Goal: Information Seeking & Learning: Learn about a topic

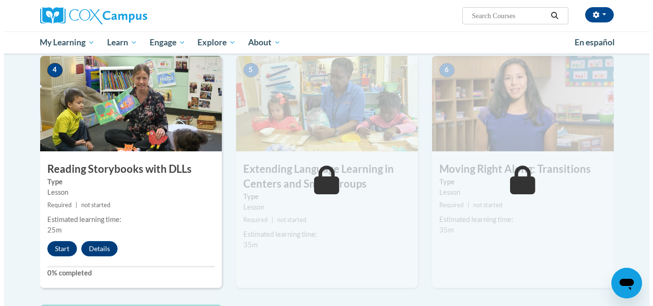
scroll to position [505, 0]
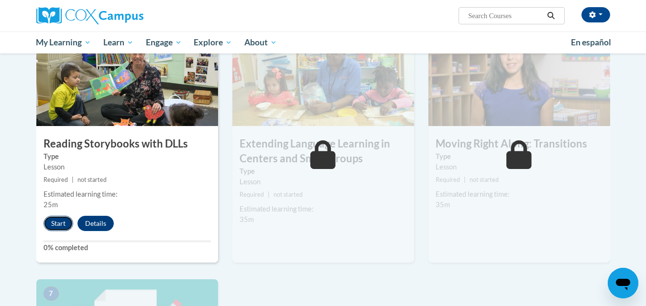
click at [54, 222] on button "Start" at bounding box center [58, 223] width 30 height 15
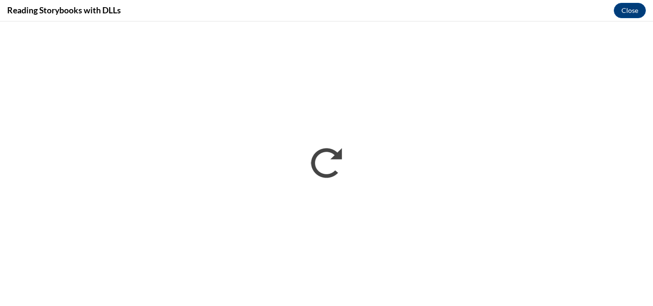
scroll to position [0, 0]
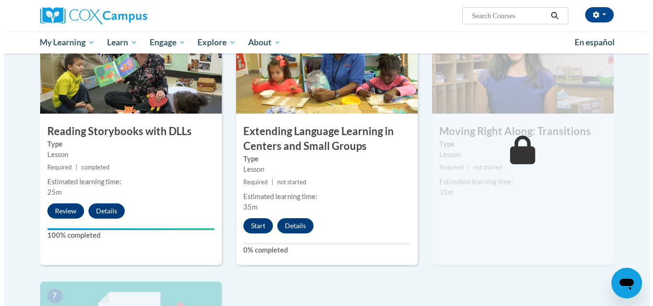
scroll to position [518, 0]
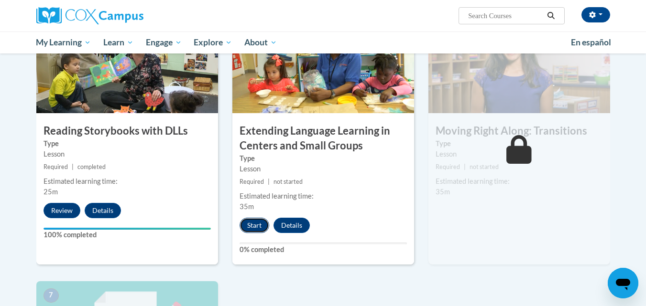
click at [254, 226] on button "Start" at bounding box center [254, 225] width 30 height 15
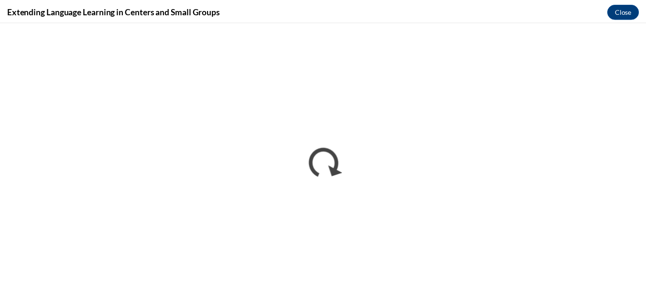
scroll to position [0, 0]
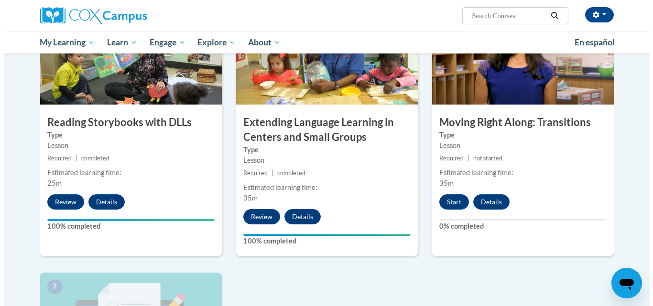
scroll to position [515, 0]
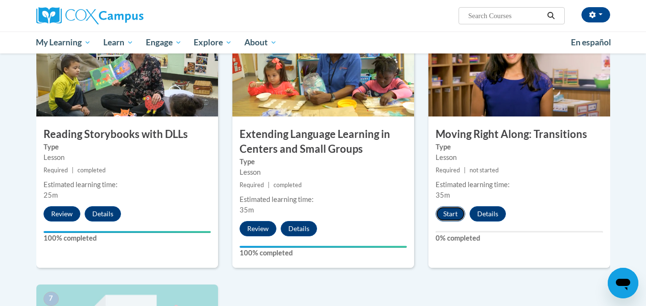
click at [443, 212] on button "Start" at bounding box center [450, 213] width 30 height 15
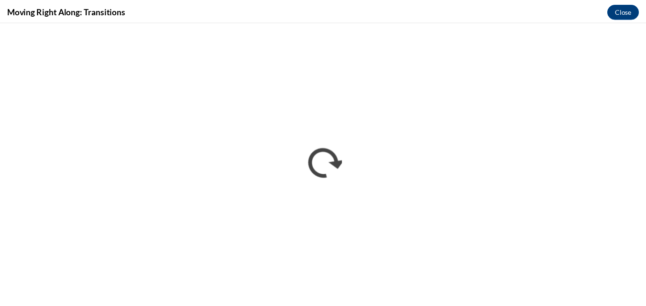
scroll to position [0, 0]
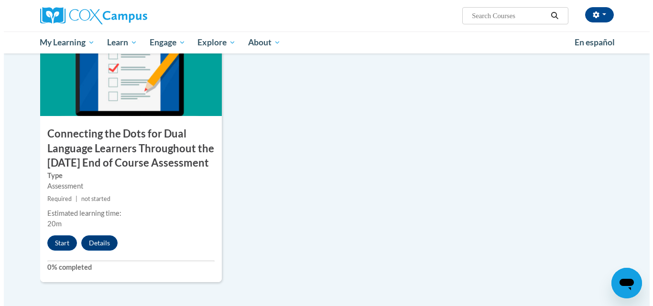
scroll to position [788, 0]
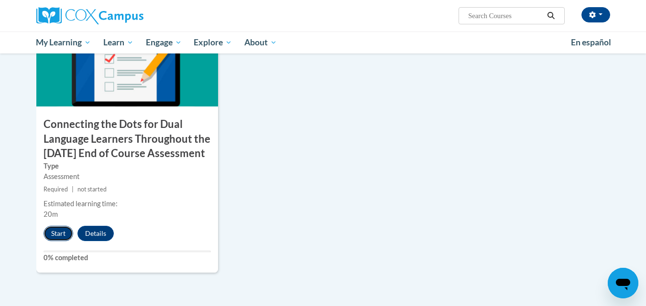
click at [56, 241] on button "Start" at bounding box center [58, 233] width 30 height 15
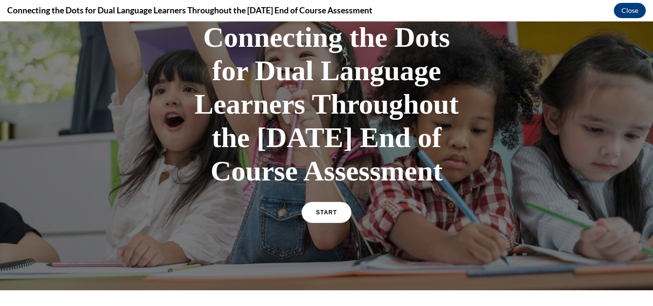
scroll to position [72, 0]
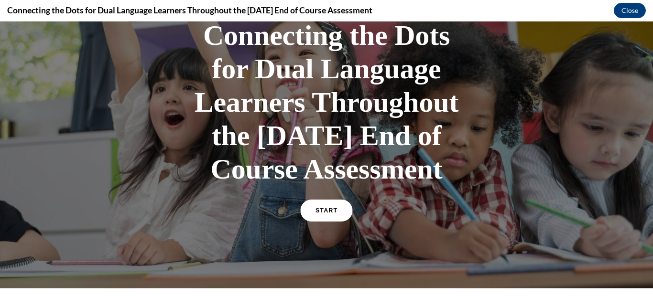
click at [332, 215] on span "START" at bounding box center [326, 210] width 22 height 7
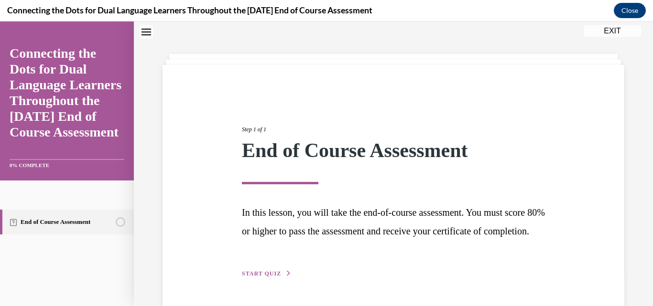
scroll to position [78, 0]
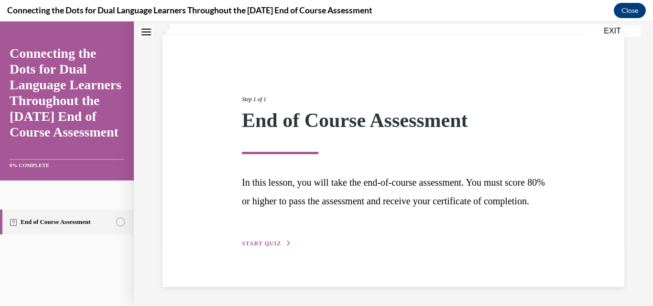
click at [268, 241] on span "START QUIZ" at bounding box center [261, 243] width 39 height 7
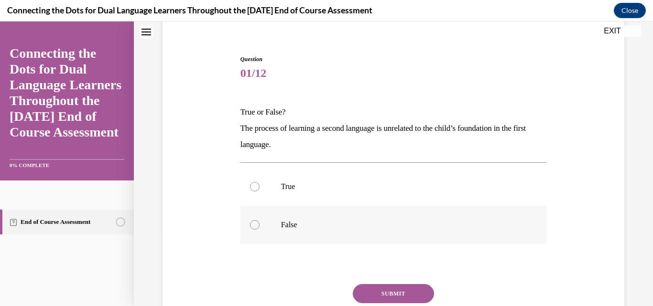
click at [252, 227] on div at bounding box center [255, 225] width 10 height 10
click at [252, 227] on input "False" at bounding box center [255, 225] width 10 height 10
radio input "true"
click at [368, 290] on button "SUBMIT" at bounding box center [393, 293] width 81 height 19
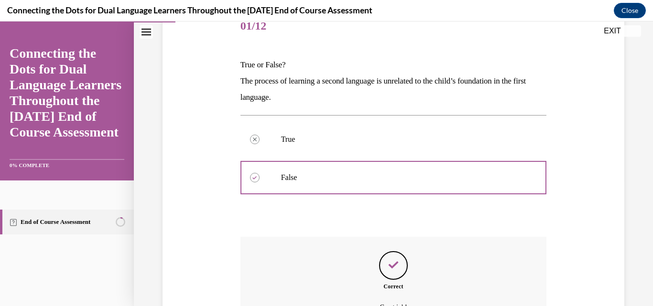
scroll to position [231, 0]
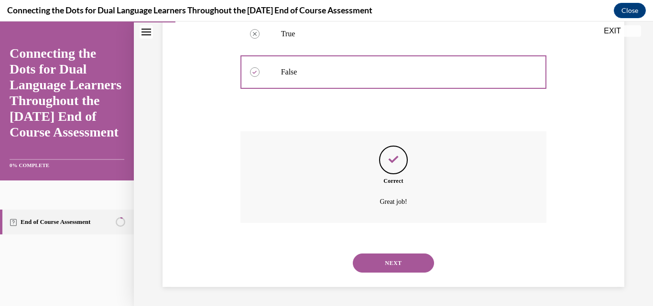
click at [374, 263] on button "NEXT" at bounding box center [393, 263] width 81 height 19
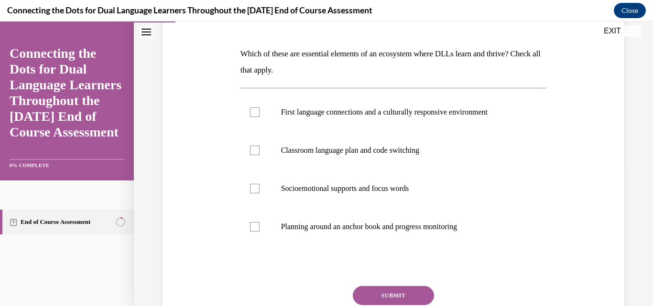
scroll to position [136, 0]
click at [253, 226] on div at bounding box center [255, 227] width 10 height 10
click at [253, 226] on input "Planning around an anchor book and progress monitoring" at bounding box center [255, 227] width 10 height 10
checkbox input "true"
click at [250, 115] on div at bounding box center [255, 113] width 10 height 10
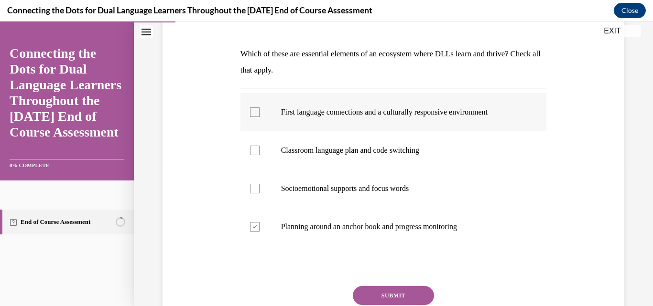
click at [250, 115] on input "First language connections and a culturally responsive environment" at bounding box center [255, 113] width 10 height 10
checkbox input "true"
click at [395, 293] on button "SUBMIT" at bounding box center [393, 295] width 81 height 19
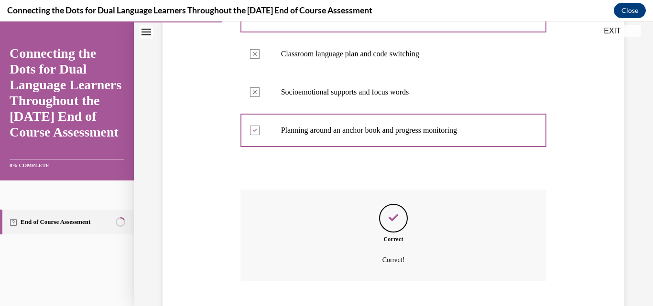
scroll to position [291, 0]
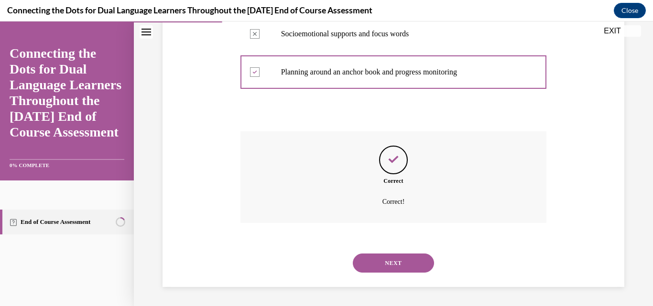
click at [393, 264] on button "NEXT" at bounding box center [393, 263] width 81 height 19
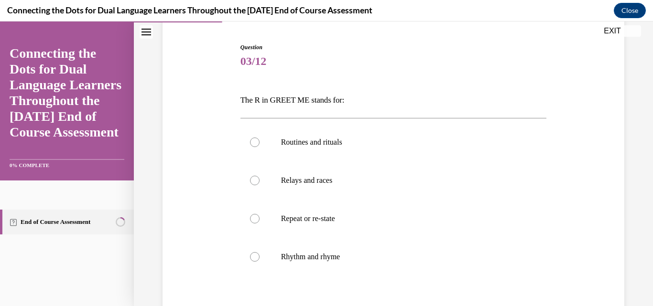
scroll to position [92, 0]
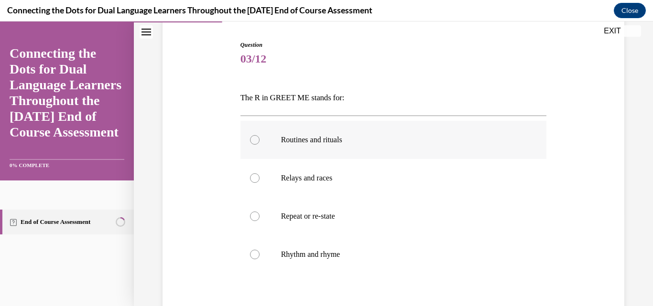
click at [254, 139] on div at bounding box center [255, 140] width 10 height 10
click at [254, 139] on input "Routines and rituals" at bounding box center [255, 140] width 10 height 10
radio input "true"
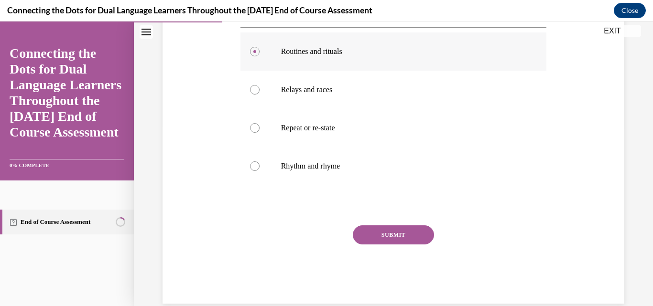
scroll to position [181, 0]
click at [381, 237] on button "SUBMIT" at bounding box center [393, 234] width 81 height 19
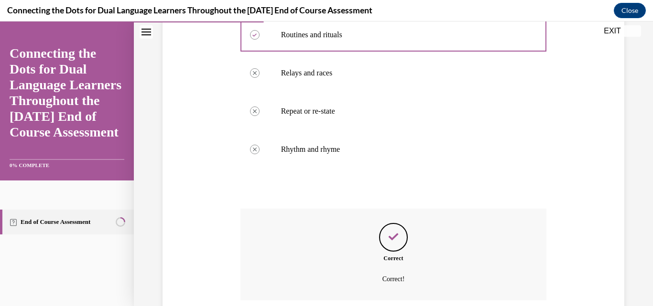
scroll to position [275, 0]
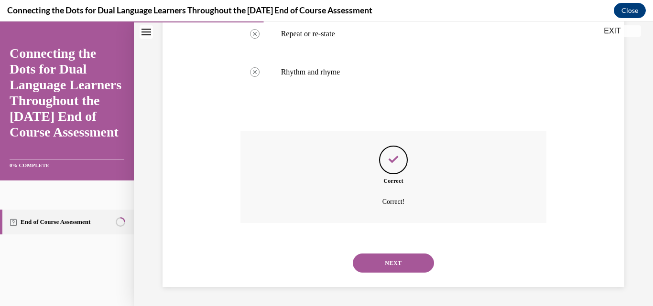
click at [378, 263] on button "NEXT" at bounding box center [393, 263] width 81 height 19
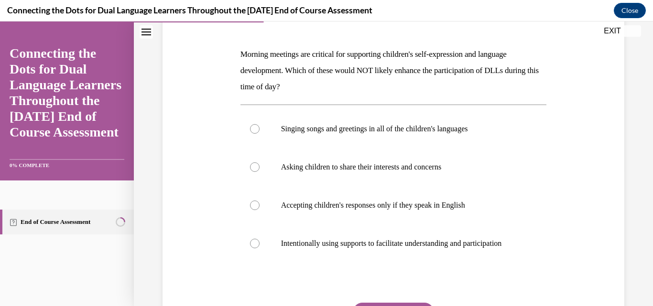
scroll to position [138, 0]
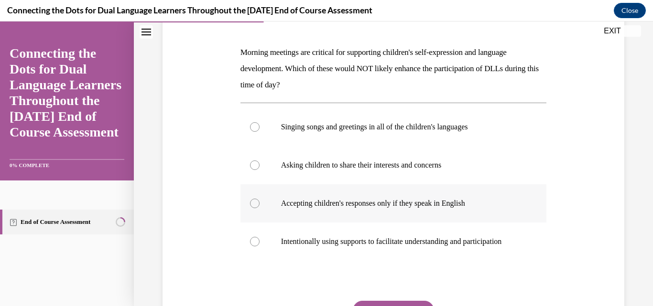
click at [255, 205] on div at bounding box center [255, 204] width 10 height 10
click at [255, 205] on input "Accepting children's responses only if they speak in English" at bounding box center [255, 204] width 10 height 10
radio input "true"
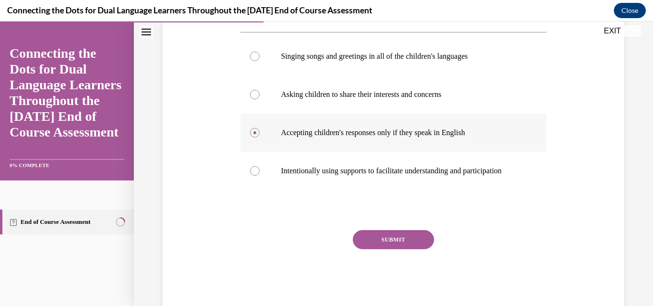
scroll to position [209, 0]
click at [377, 249] on button "SUBMIT" at bounding box center [393, 239] width 81 height 19
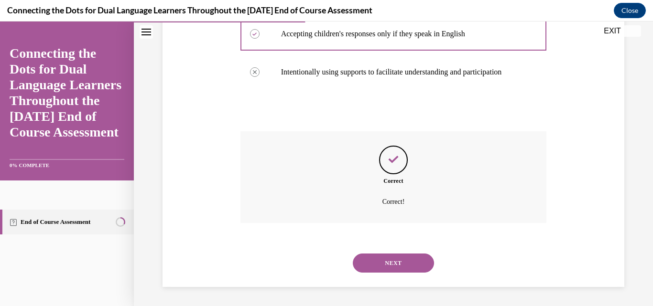
scroll to position [317, 0]
click at [375, 261] on button "NEXT" at bounding box center [393, 263] width 81 height 19
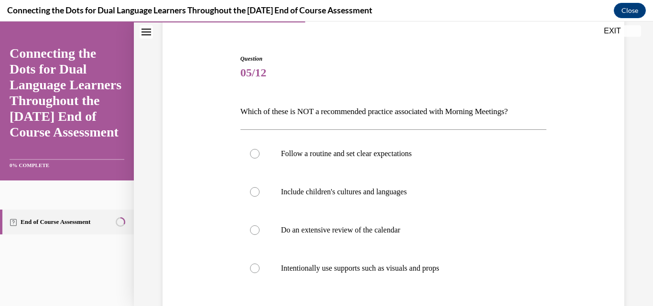
scroll to position [92, 0]
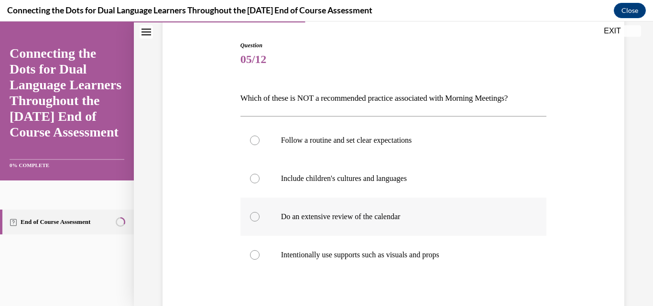
click at [255, 217] on div at bounding box center [255, 217] width 10 height 10
click at [255, 217] on input "Do an extensive review of the calendar" at bounding box center [255, 217] width 10 height 10
radio input "true"
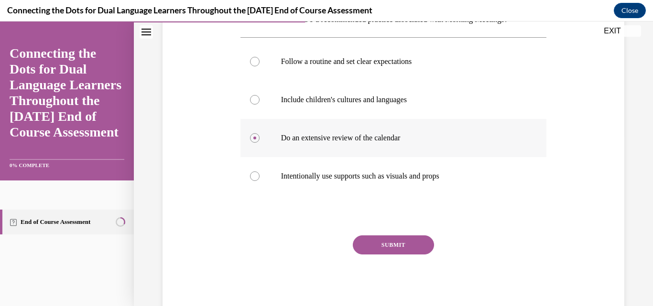
scroll to position [197, 0]
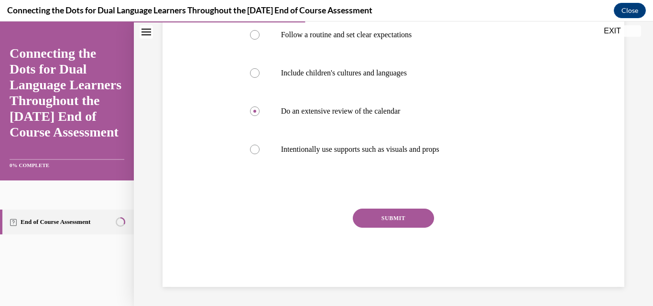
click at [368, 216] on button "SUBMIT" at bounding box center [393, 218] width 81 height 19
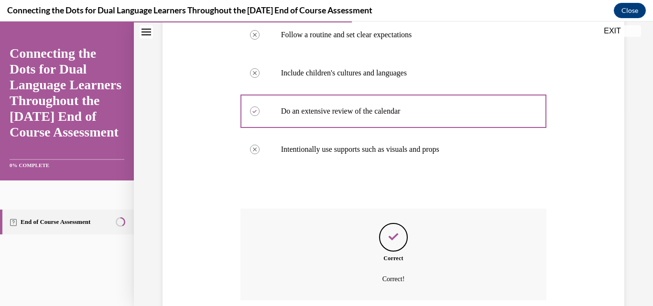
scroll to position [275, 0]
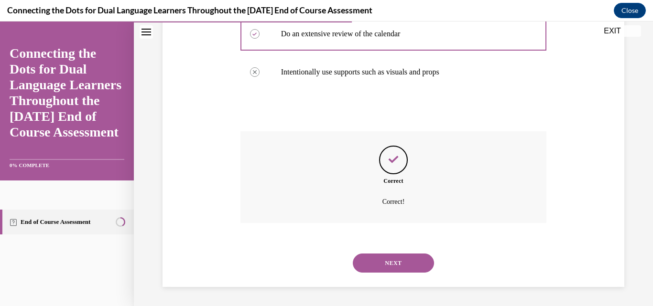
click at [366, 267] on button "NEXT" at bounding box center [393, 263] width 81 height 19
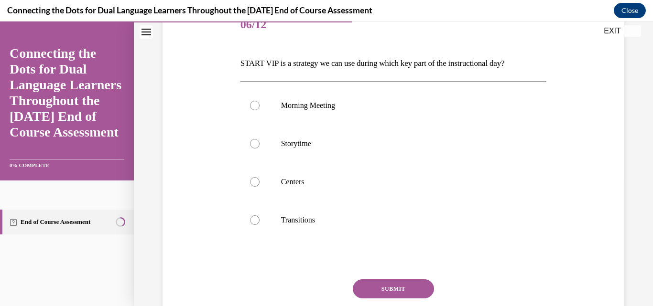
scroll to position [127, 0]
click at [253, 145] on div at bounding box center [255, 144] width 10 height 10
click at [253, 145] on input "Storytime" at bounding box center [255, 144] width 10 height 10
radio input "true"
click at [373, 284] on button "SUBMIT" at bounding box center [393, 288] width 81 height 19
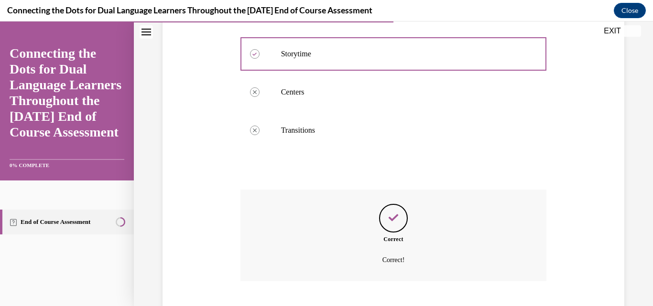
scroll to position [275, 0]
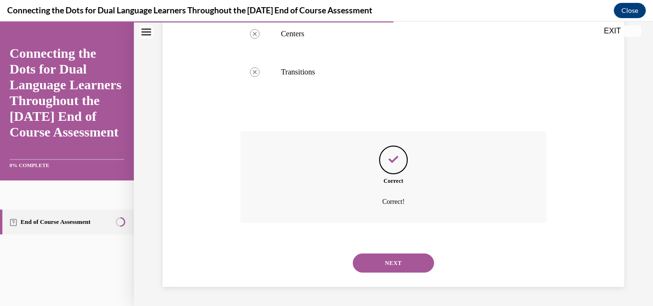
click at [375, 264] on button "NEXT" at bounding box center [393, 263] width 81 height 19
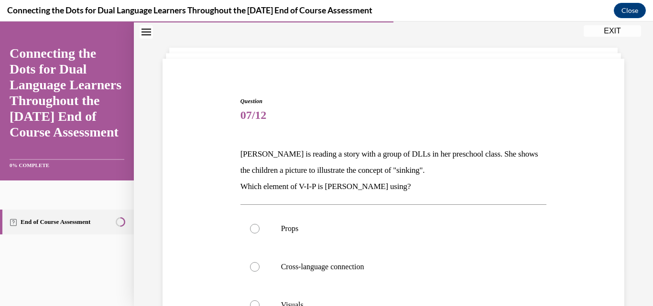
scroll to position [134, 0]
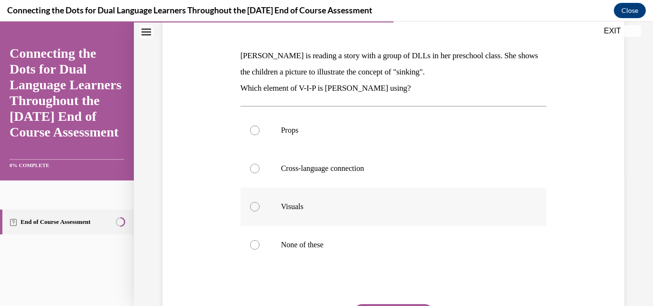
click at [250, 206] on div at bounding box center [255, 207] width 10 height 10
click at [250, 206] on input "Visuals" at bounding box center [255, 207] width 10 height 10
radio input "true"
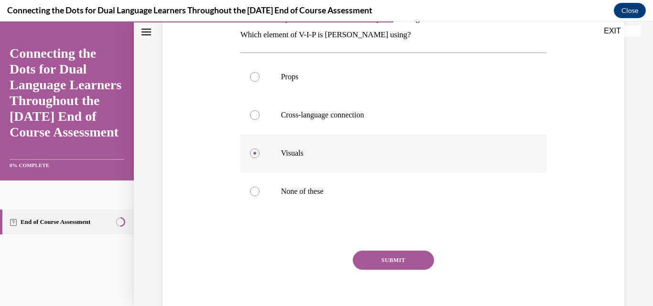
scroll to position [188, 0]
click at [370, 263] on button "SUBMIT" at bounding box center [393, 259] width 81 height 19
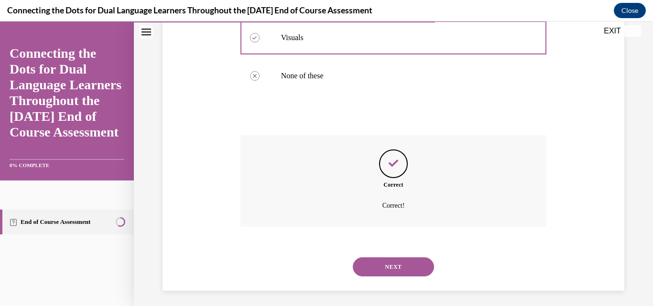
scroll to position [307, 0]
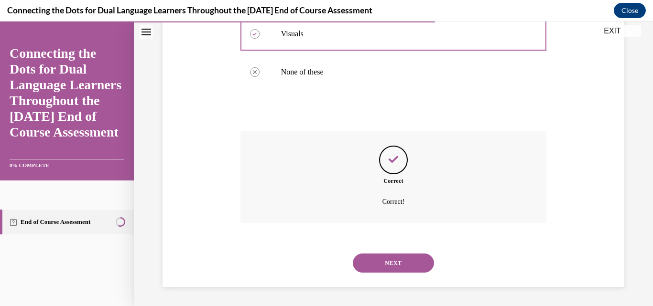
click at [370, 263] on button "NEXT" at bounding box center [393, 263] width 81 height 19
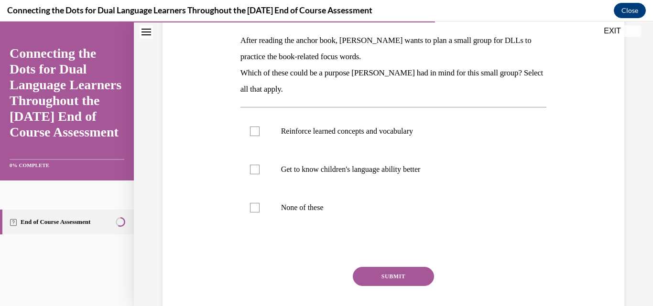
scroll to position [149, 0]
click at [251, 169] on div at bounding box center [255, 170] width 10 height 10
click at [251, 169] on input "Get to know children's language ability better" at bounding box center [255, 170] width 10 height 10
checkbox input "true"
click at [251, 132] on div at bounding box center [255, 132] width 10 height 10
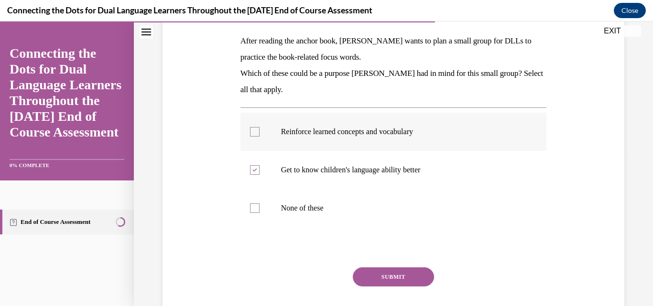
click at [251, 132] on input "Reinforce learned concepts and vocabulary" at bounding box center [255, 132] width 10 height 10
checkbox input "true"
click at [363, 273] on button "SUBMIT" at bounding box center [393, 277] width 81 height 19
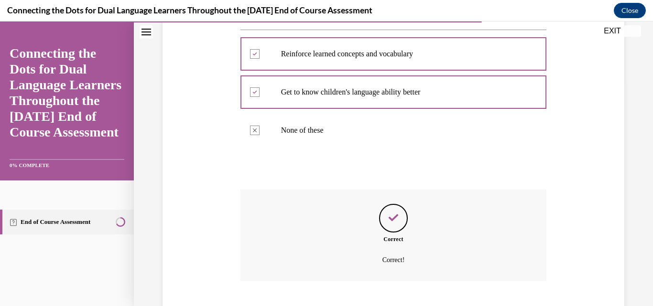
scroll to position [285, 0]
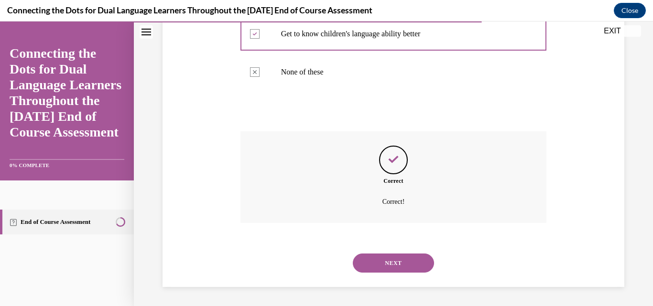
click at [371, 270] on button "NEXT" at bounding box center [393, 263] width 81 height 19
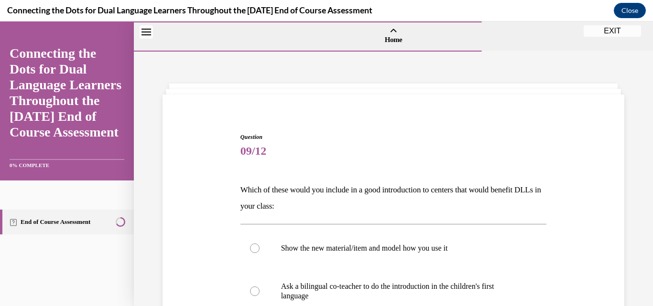
scroll to position [125, 0]
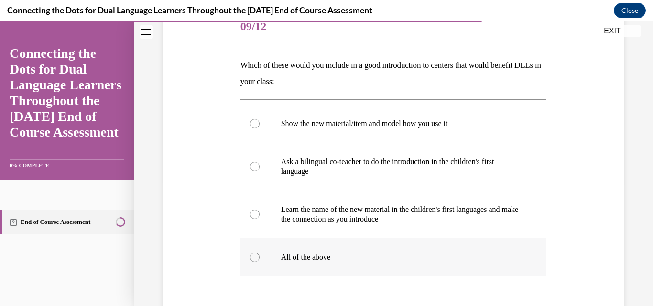
click at [253, 258] on div at bounding box center [255, 258] width 10 height 10
click at [253, 258] on input "All of the above" at bounding box center [255, 258] width 10 height 10
radio input "true"
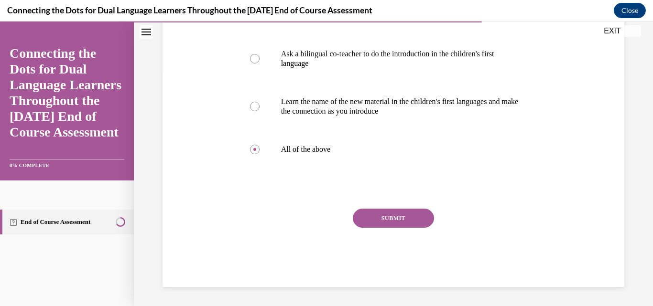
click at [371, 215] on button "SUBMIT" at bounding box center [393, 218] width 81 height 19
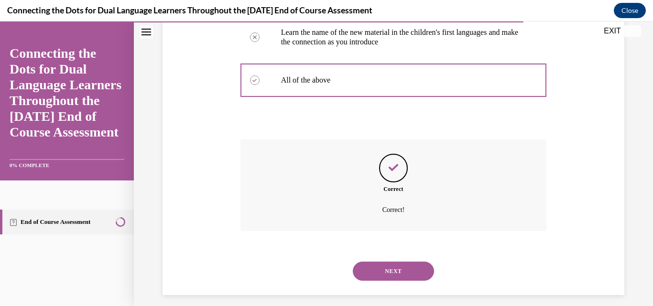
scroll to position [310, 0]
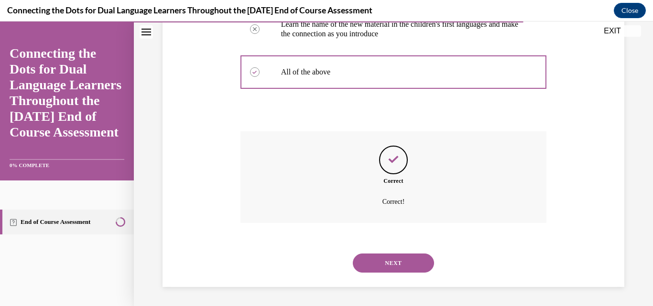
click at [368, 264] on button "NEXT" at bounding box center [393, 263] width 81 height 19
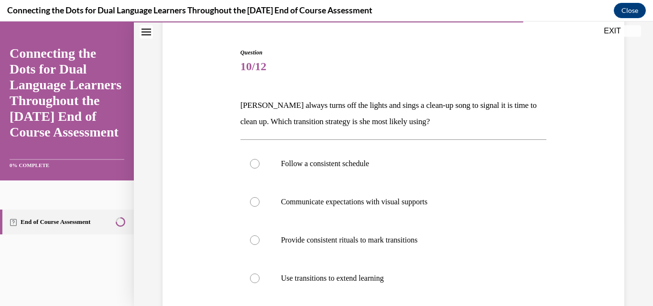
scroll to position [85, 0]
click at [253, 242] on div at bounding box center [255, 240] width 10 height 10
click at [253, 242] on input "Provide consistent rituals to mark transitions" at bounding box center [255, 240] width 10 height 10
radio input "true"
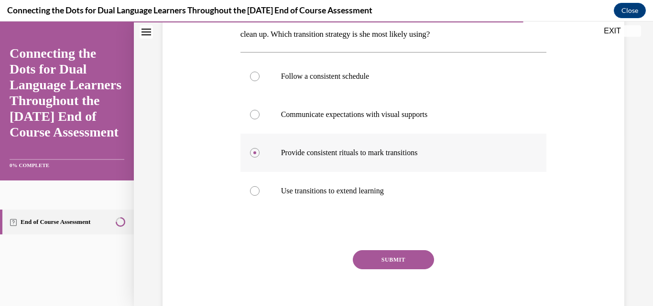
scroll to position [172, 0]
click at [377, 266] on button "SUBMIT" at bounding box center [393, 259] width 81 height 19
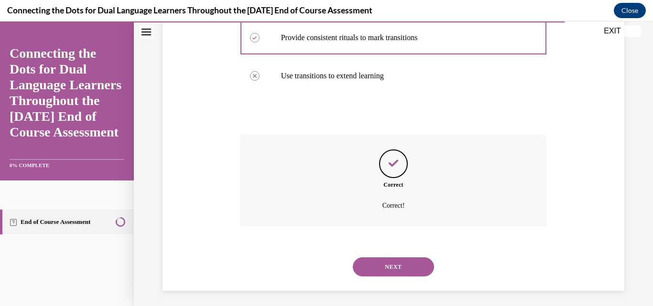
scroll to position [291, 0]
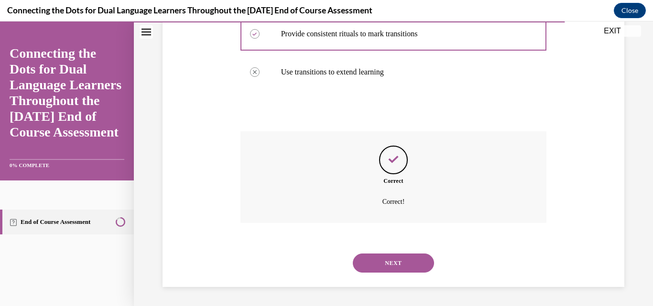
click at [377, 266] on button "NEXT" at bounding box center [393, 263] width 81 height 19
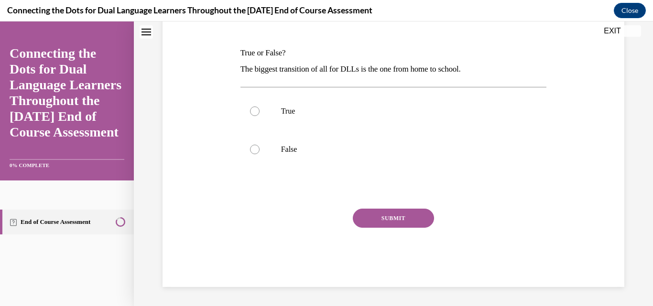
scroll to position [0, 0]
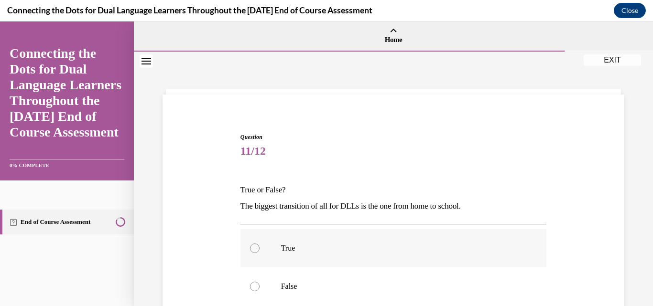
click at [251, 245] on div at bounding box center [255, 249] width 10 height 10
click at [251, 245] on input "True" at bounding box center [255, 249] width 10 height 10
radio input "true"
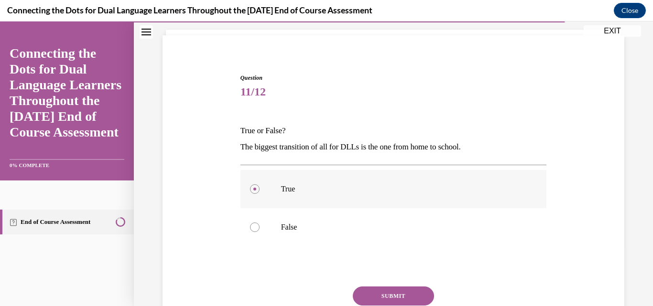
scroll to position [99, 0]
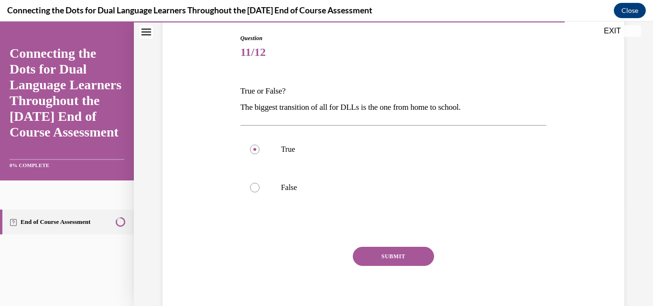
click at [372, 255] on button "SUBMIT" at bounding box center [393, 256] width 81 height 19
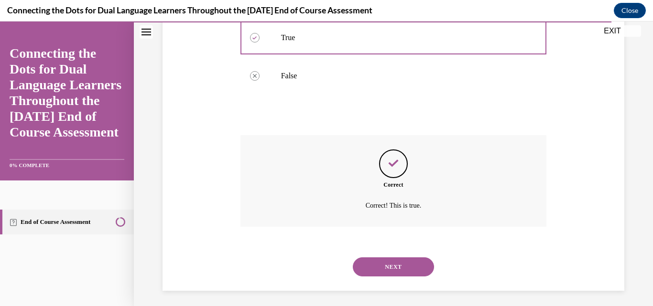
scroll to position [215, 0]
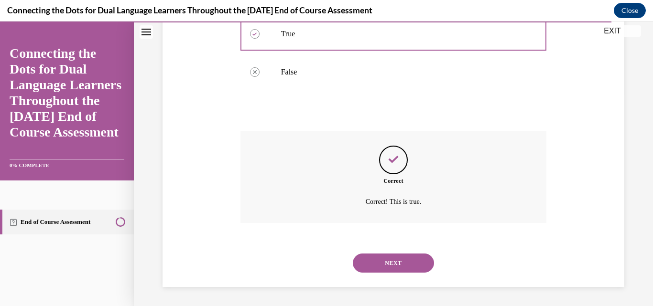
click at [372, 255] on button "NEXT" at bounding box center [393, 263] width 81 height 19
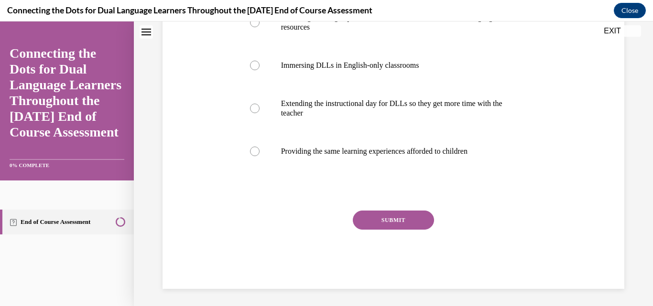
scroll to position [0, 0]
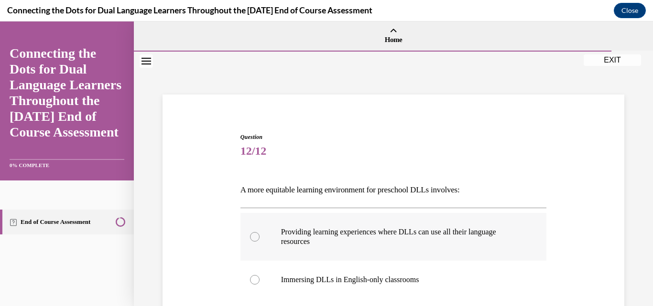
click at [255, 237] on div at bounding box center [255, 237] width 10 height 10
click at [255, 237] on input "Providing learning experiences where DLLs can use all their language resources" at bounding box center [255, 237] width 10 height 10
radio input "true"
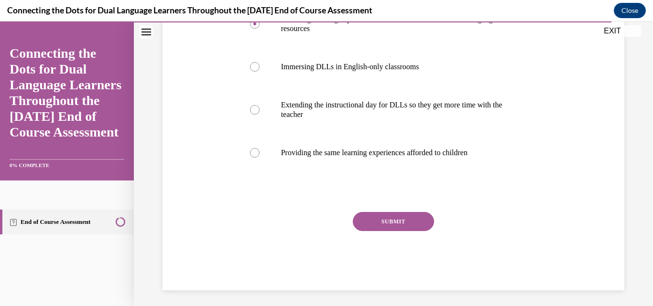
scroll to position [214, 0]
click at [380, 219] on button "SUBMIT" at bounding box center [393, 220] width 81 height 19
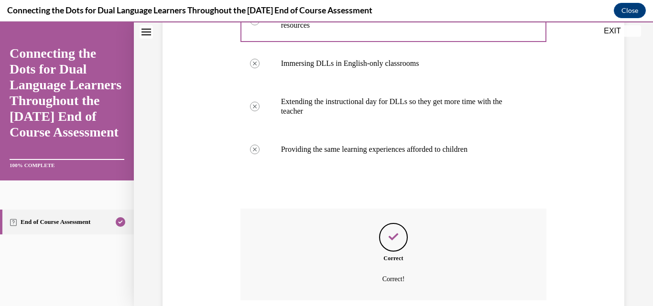
scroll to position [294, 0]
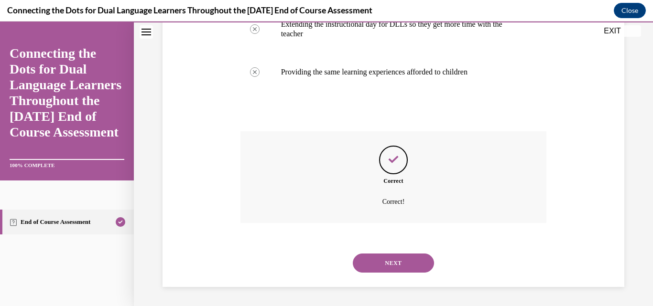
click at [374, 261] on button "NEXT" at bounding box center [393, 263] width 81 height 19
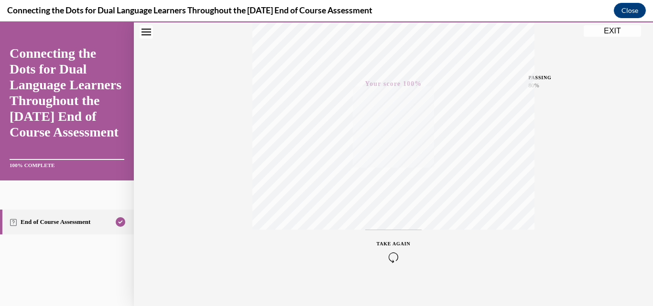
scroll to position [205, 0]
click at [614, 32] on button "EXIT" at bounding box center [611, 30] width 57 height 11
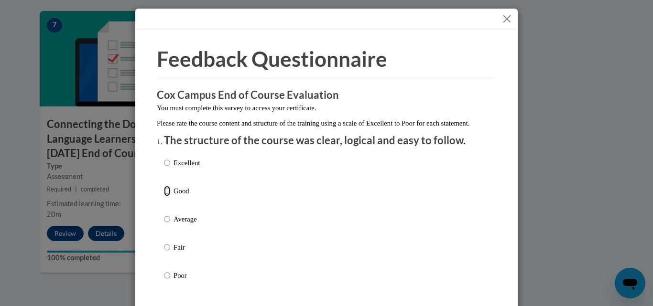
click at [164, 196] on input "Good" at bounding box center [167, 191] width 6 height 11
radio input "true"
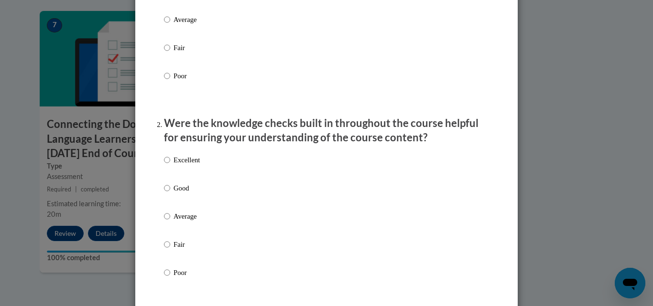
scroll to position [200, 0]
click at [164, 194] on input "Good" at bounding box center [167, 188] width 6 height 11
radio input "true"
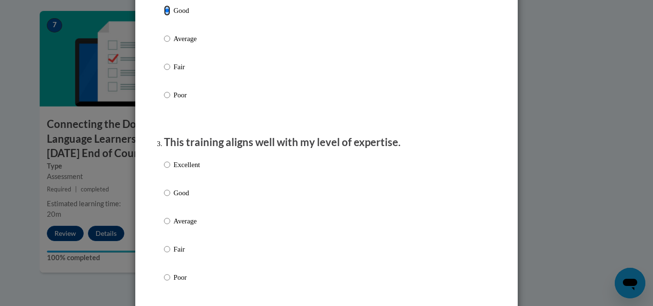
scroll to position [377, 0]
click at [164, 198] on input "Good" at bounding box center [167, 193] width 6 height 11
radio input "true"
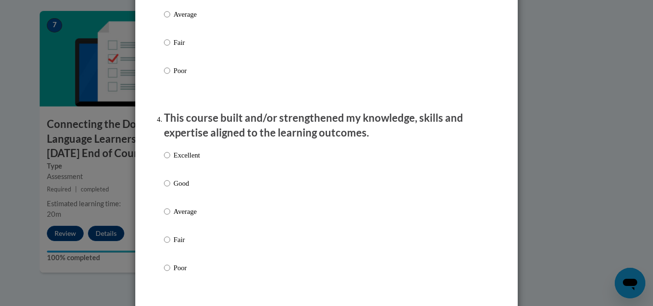
scroll to position [585, 0]
click at [164, 188] on input "Good" at bounding box center [167, 183] width 6 height 11
radio input "true"
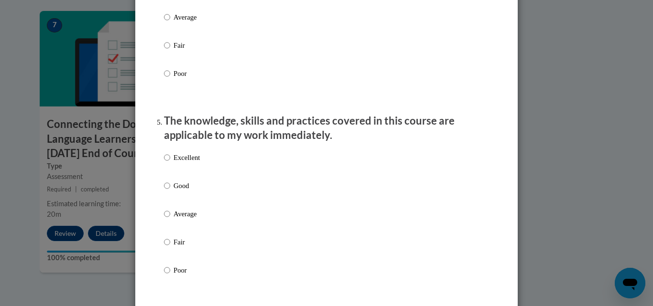
scroll to position [780, 0]
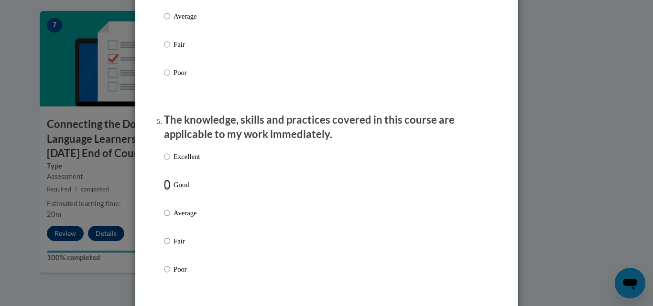
click at [164, 190] on input "Good" at bounding box center [167, 185] width 6 height 11
radio input "true"
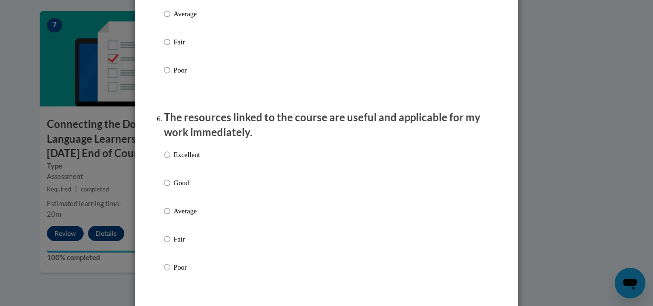
scroll to position [979, 0]
click at [164, 188] on input "Good" at bounding box center [167, 183] width 6 height 11
radio input "true"
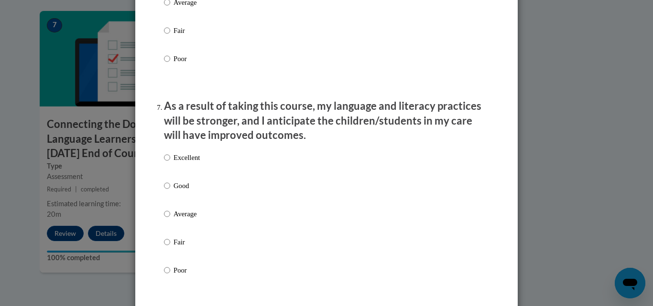
scroll to position [1188, 0]
click at [164, 191] on input "Good" at bounding box center [167, 185] width 6 height 11
radio input "true"
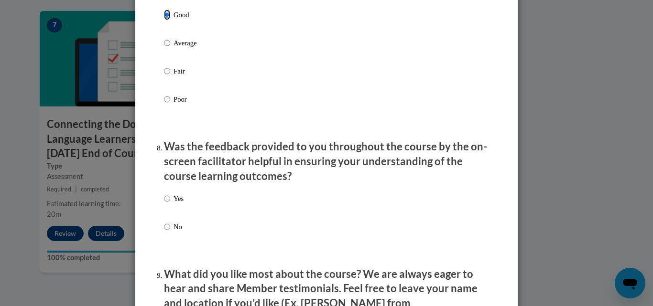
scroll to position [1361, 0]
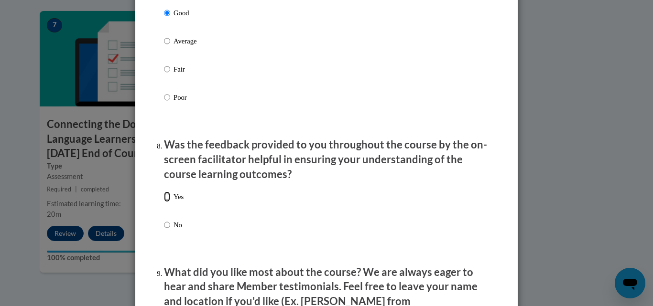
click at [164, 202] on input "Yes" at bounding box center [167, 197] width 6 height 11
radio input "true"
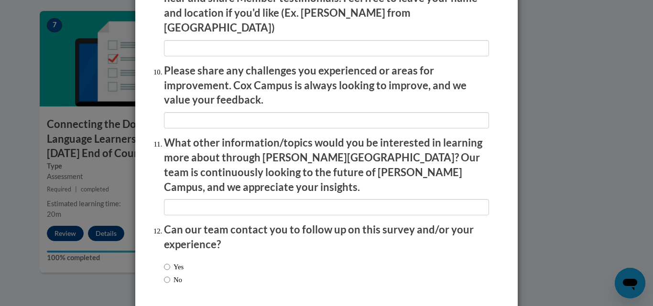
scroll to position [1679, 0]
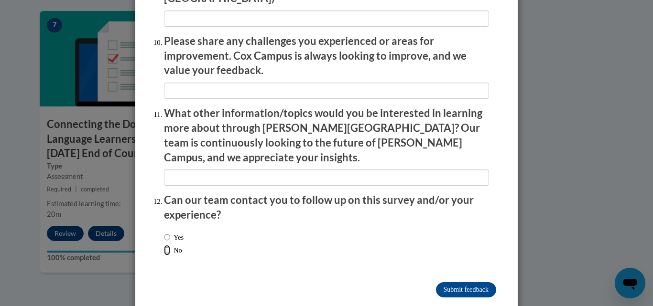
click at [164, 245] on input "No" at bounding box center [167, 250] width 6 height 11
radio input "true"
click at [446, 282] on input "Submit feedback" at bounding box center [466, 289] width 60 height 15
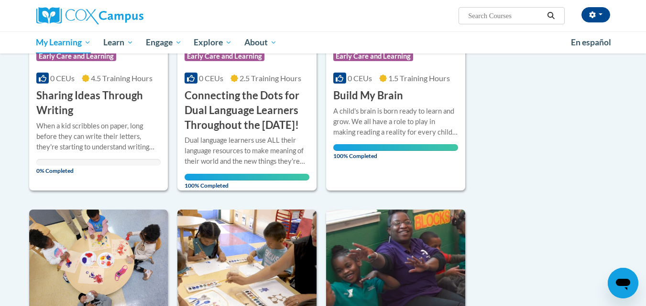
scroll to position [220, 0]
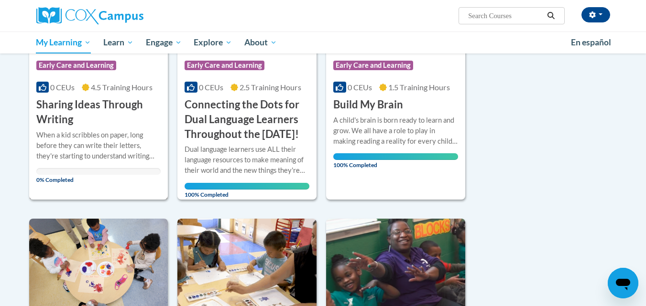
click at [98, 114] on h3 "Sharing Ideas Through Writing" at bounding box center [98, 112] width 125 height 30
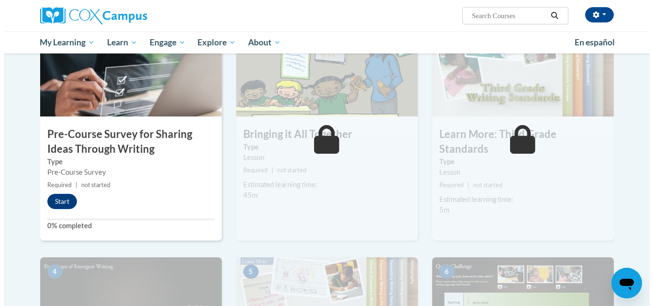
scroll to position [229, 0]
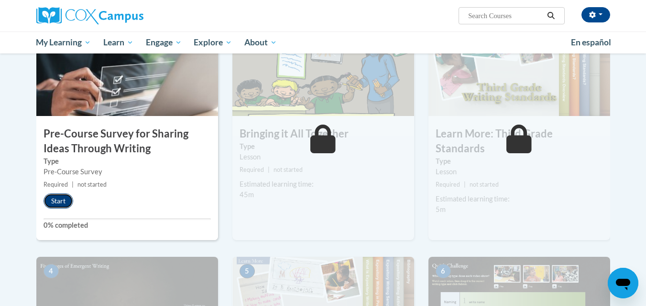
click at [61, 199] on button "Start" at bounding box center [58, 201] width 30 height 15
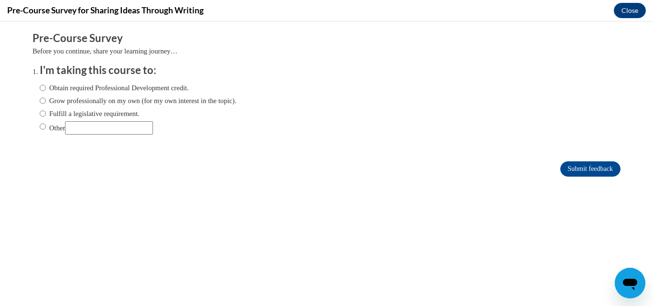
scroll to position [0, 0]
click at [40, 88] on input "Obtain required Professional Development credit." at bounding box center [43, 88] width 6 height 11
radio input "true"
click at [573, 168] on input "Submit feedback" at bounding box center [590, 168] width 60 height 15
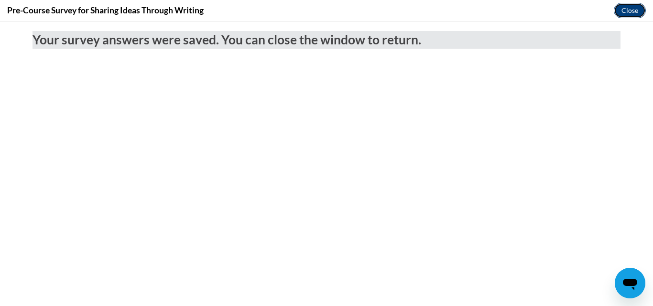
click at [631, 8] on button "Close" at bounding box center [630, 10] width 32 height 15
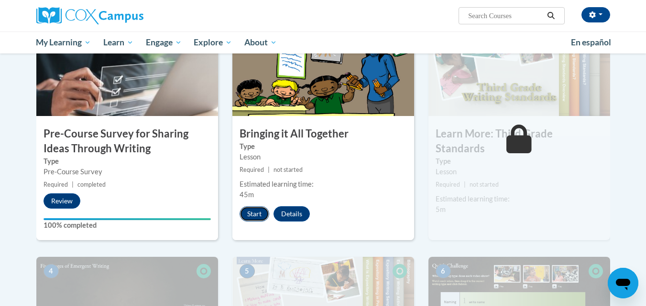
click at [257, 214] on button "Start" at bounding box center [254, 213] width 30 height 15
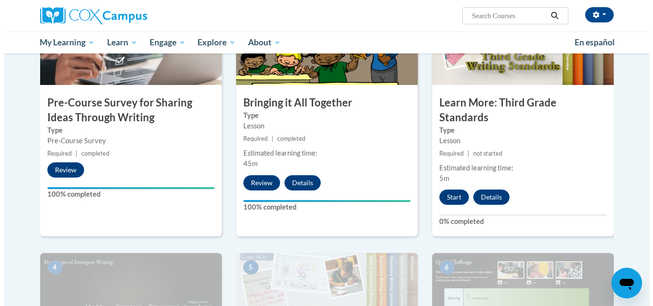
scroll to position [260, 0]
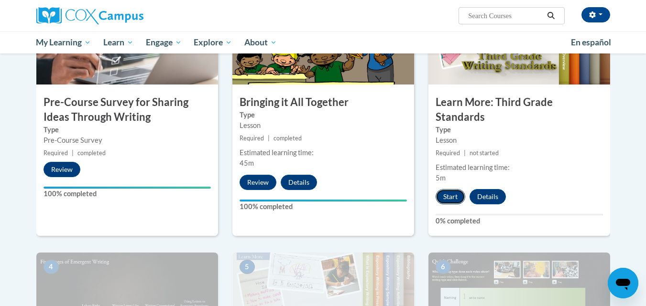
click at [448, 189] on button "Start" at bounding box center [450, 196] width 30 height 15
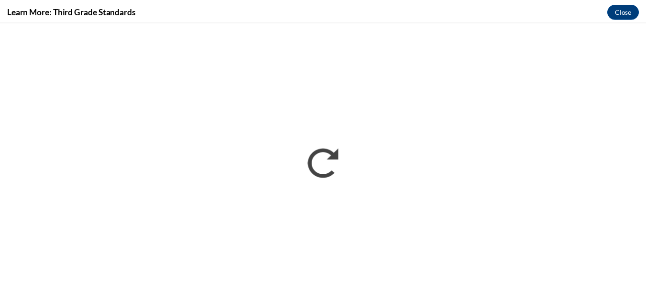
scroll to position [0, 0]
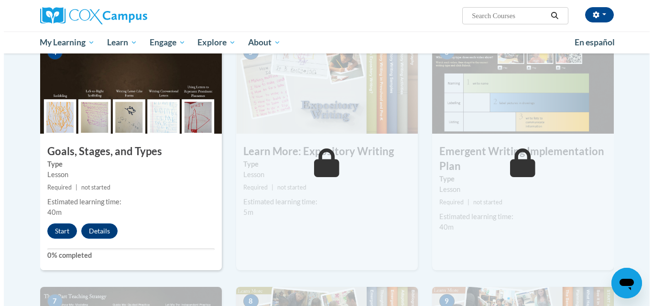
scroll to position [493, 0]
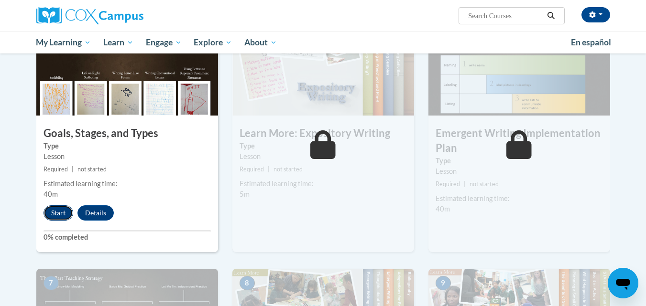
click at [56, 205] on button "Start" at bounding box center [58, 212] width 30 height 15
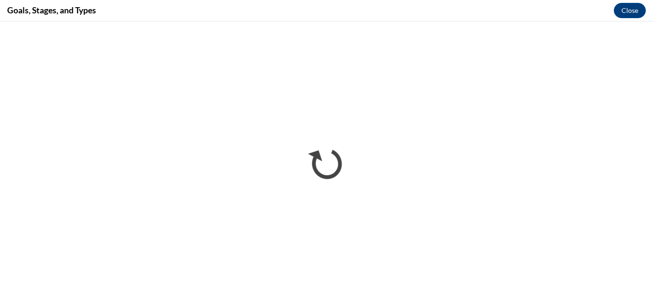
scroll to position [0, 0]
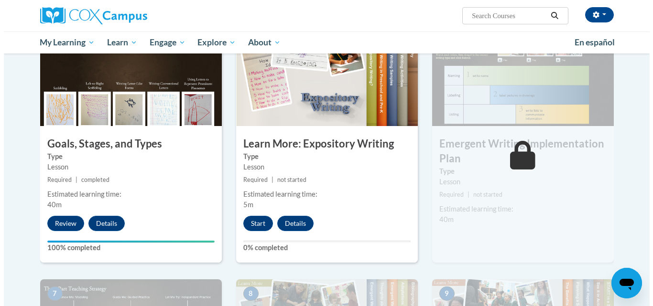
scroll to position [482, 0]
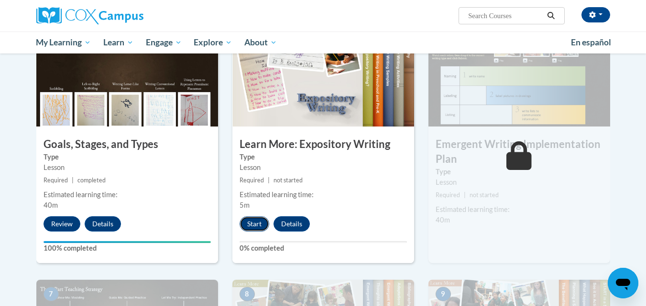
click at [249, 216] on button "Start" at bounding box center [254, 223] width 30 height 15
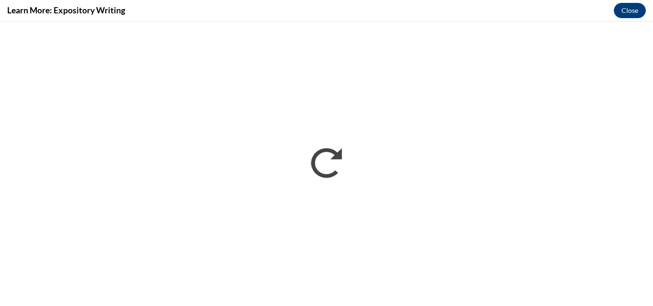
scroll to position [0, 0]
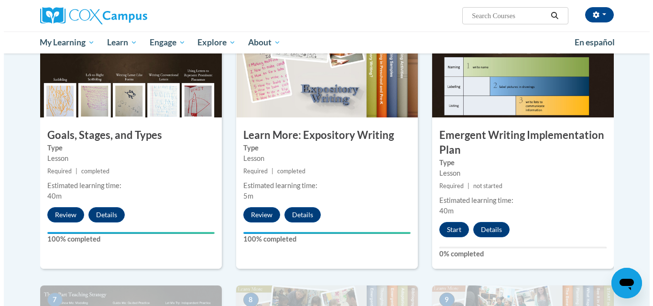
scroll to position [493, 0]
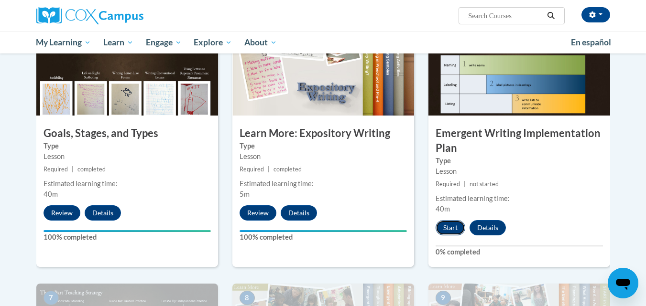
click at [447, 220] on button "Start" at bounding box center [450, 227] width 30 height 15
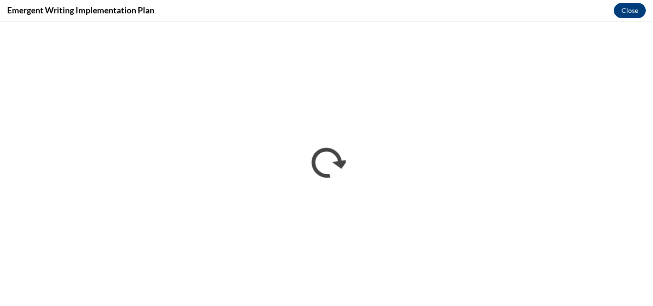
scroll to position [0, 0]
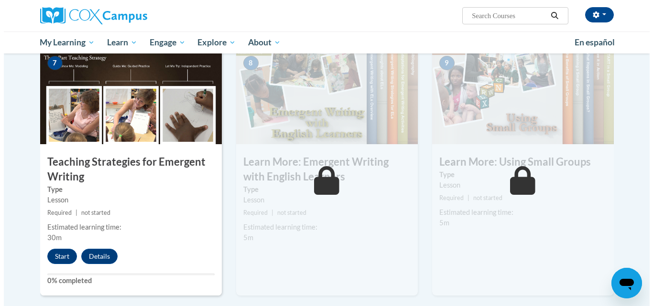
scroll to position [729, 0]
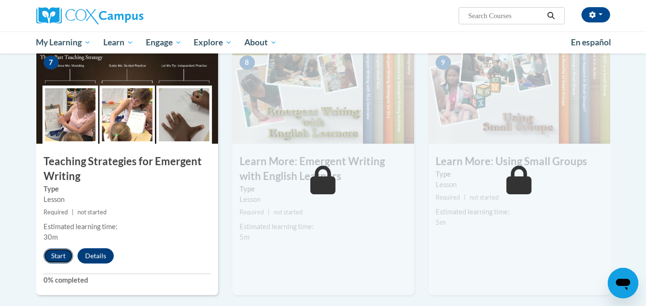
click at [61, 248] on button "Start" at bounding box center [58, 255] width 30 height 15
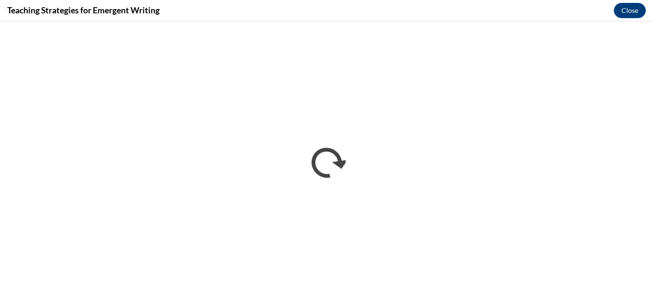
scroll to position [0, 0]
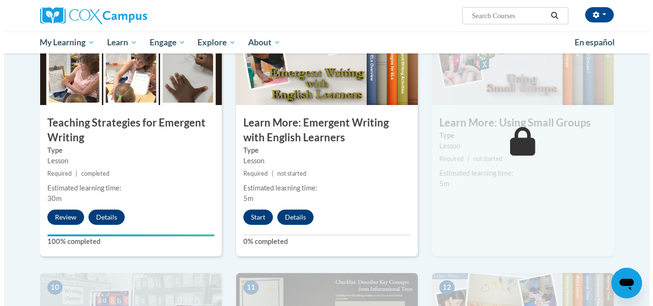
scroll to position [768, 0]
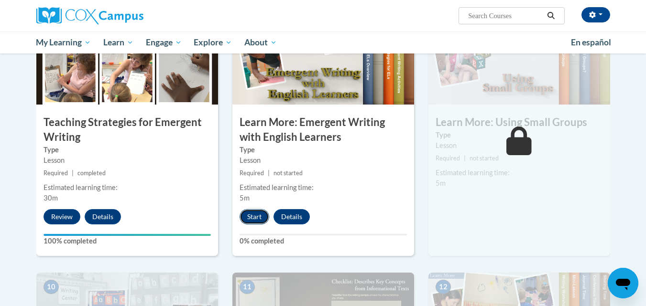
click at [251, 209] on button "Start" at bounding box center [254, 216] width 30 height 15
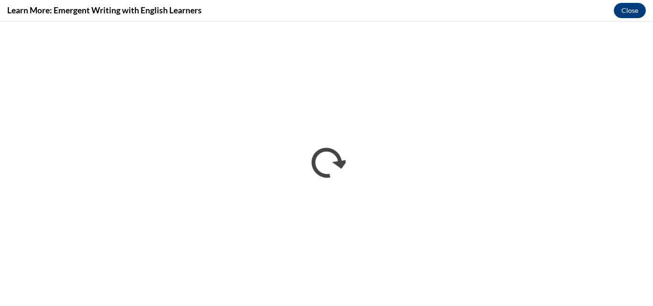
scroll to position [0, 0]
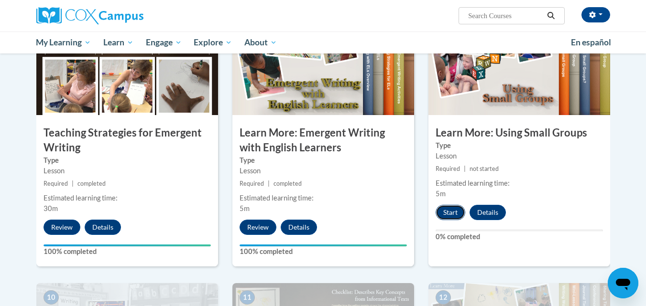
click at [449, 205] on button "Start" at bounding box center [450, 212] width 30 height 15
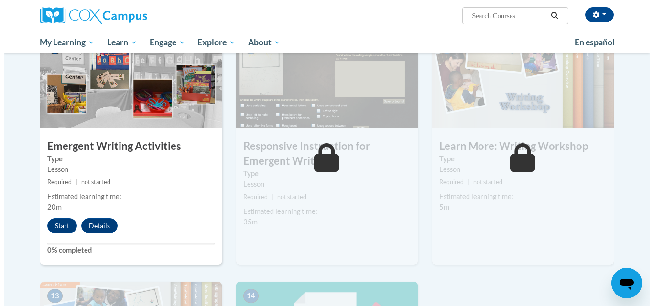
scroll to position [1007, 0]
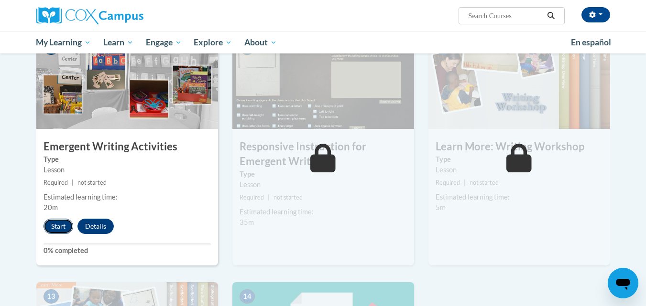
click at [59, 219] on button "Start" at bounding box center [58, 226] width 30 height 15
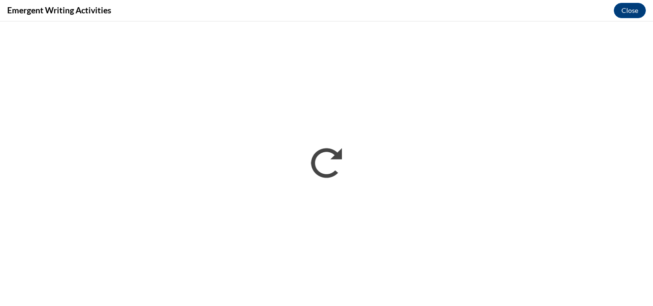
scroll to position [0, 0]
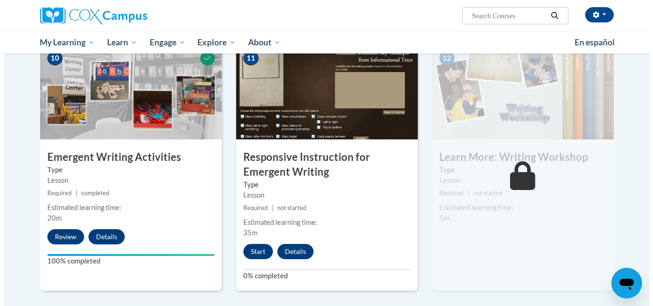
scroll to position [997, 0]
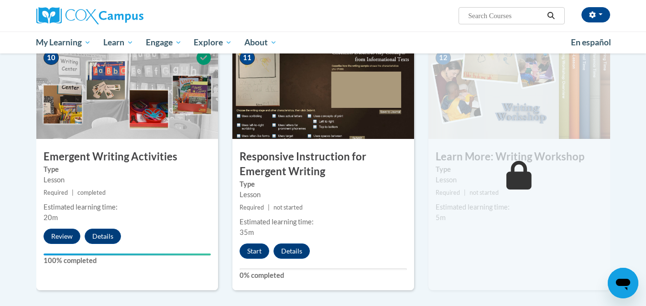
click at [314, 134] on div "11 Responsive Instruction for Emergent Writing Type Lesson Required | not start…" at bounding box center [323, 166] width 182 height 247
click at [252, 244] on button "Start" at bounding box center [254, 251] width 30 height 15
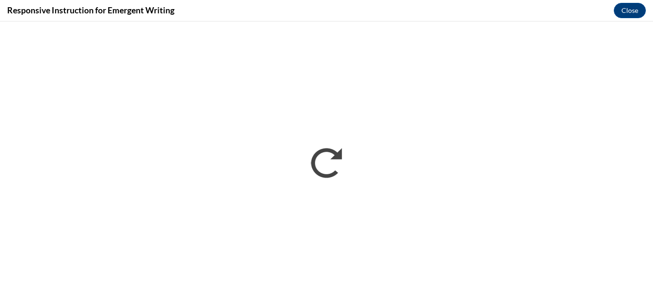
scroll to position [0, 0]
